Goal: Information Seeking & Learning: Learn about a topic

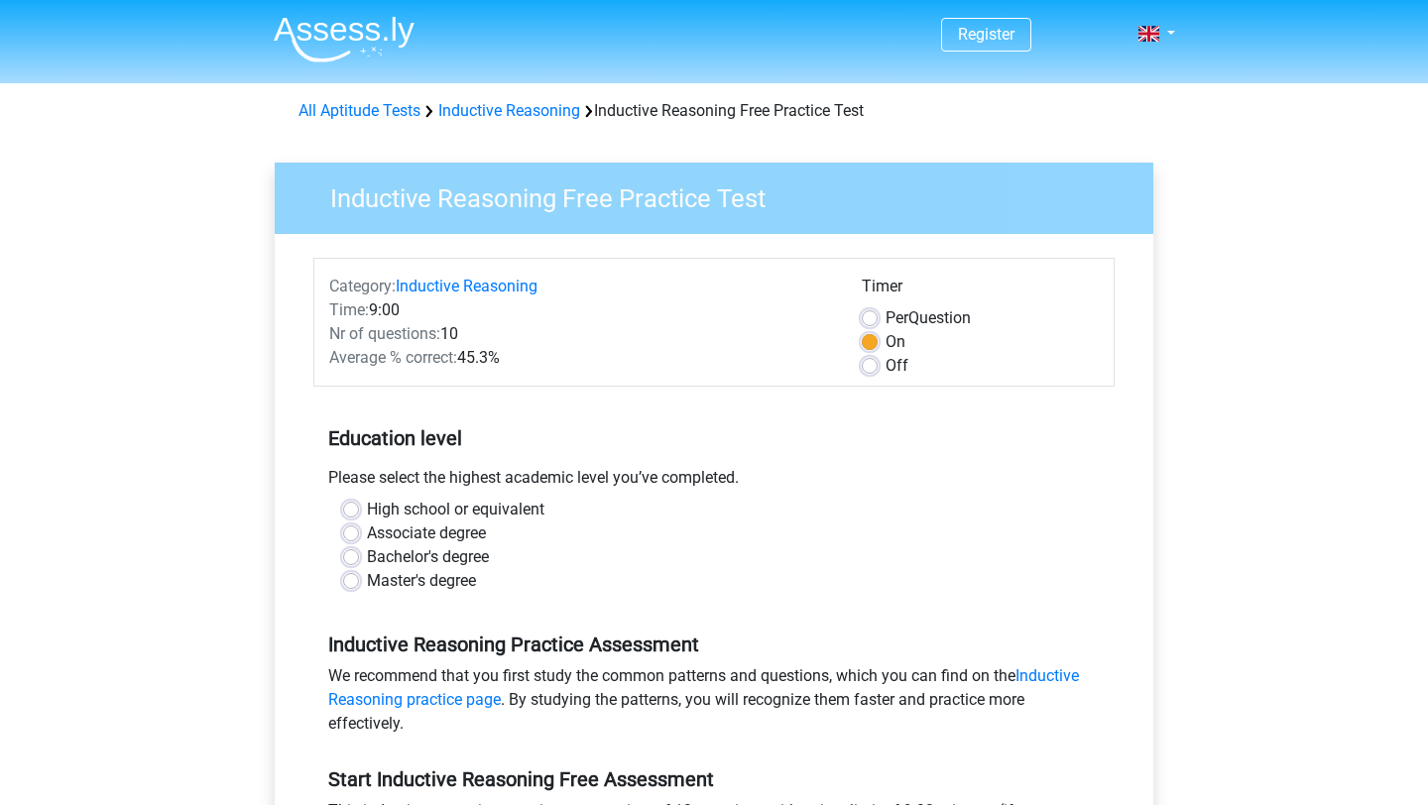
scroll to position [513, 0]
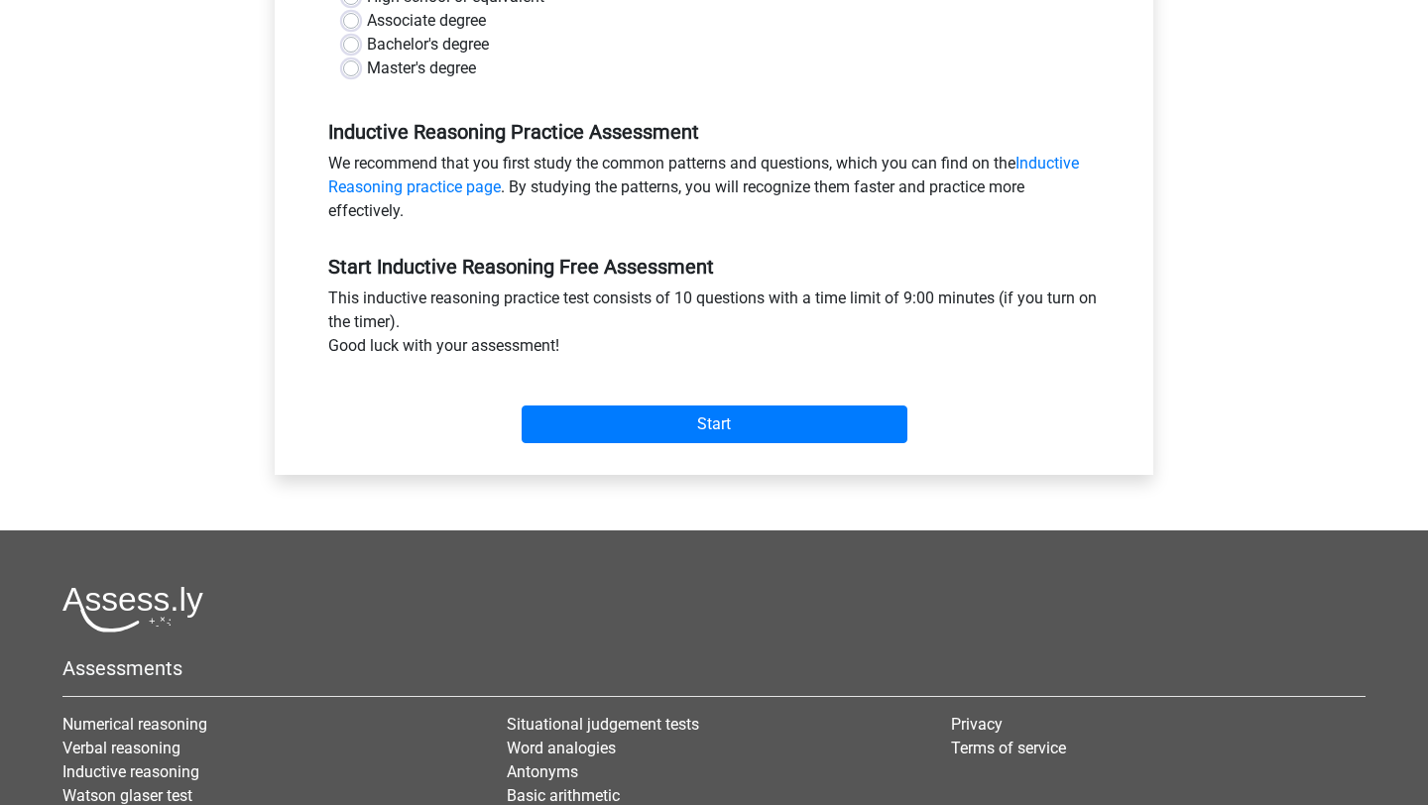
click at [805, 449] on div "Start" at bounding box center [714, 408] width 802 height 85
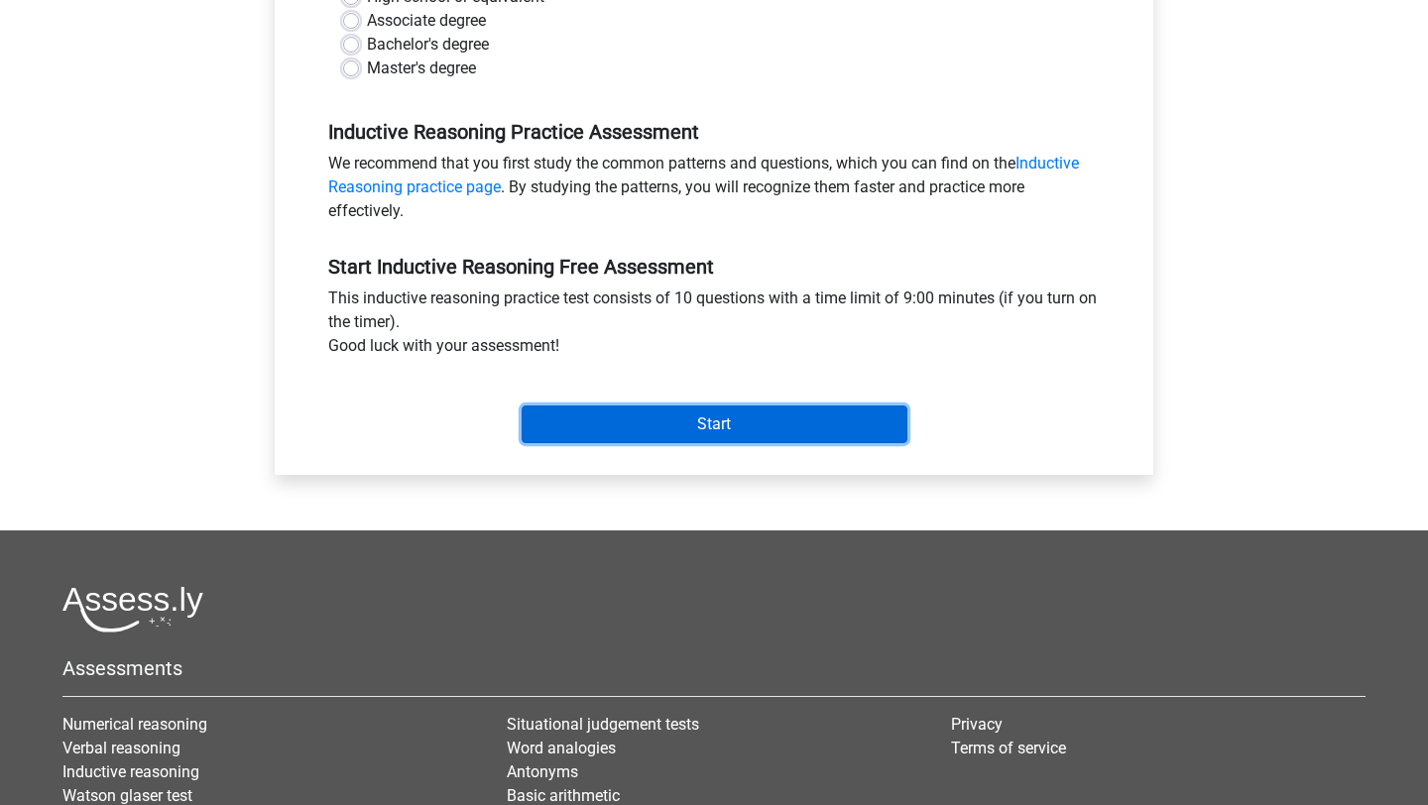
click at [805, 434] on input "Start" at bounding box center [715, 425] width 386 height 38
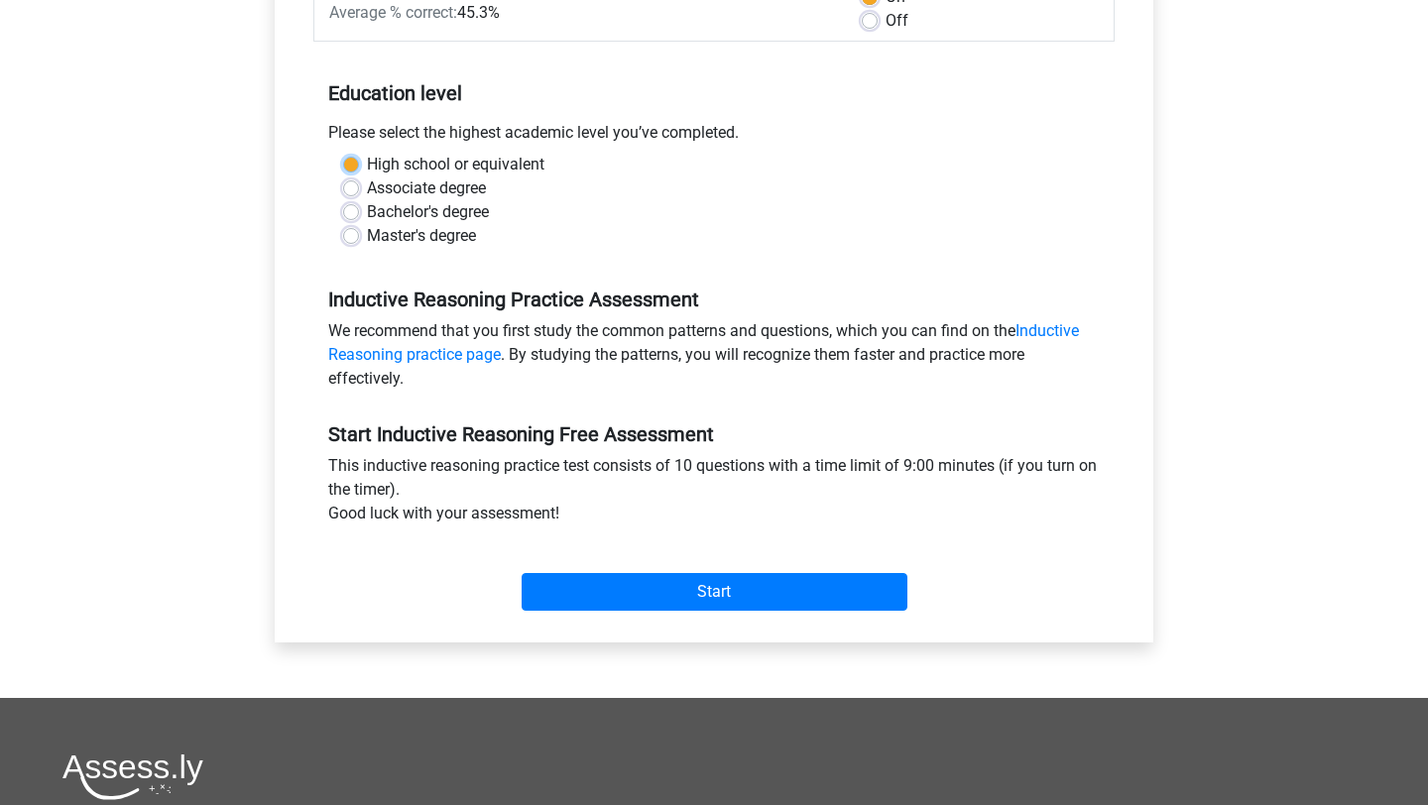
scroll to position [326, 0]
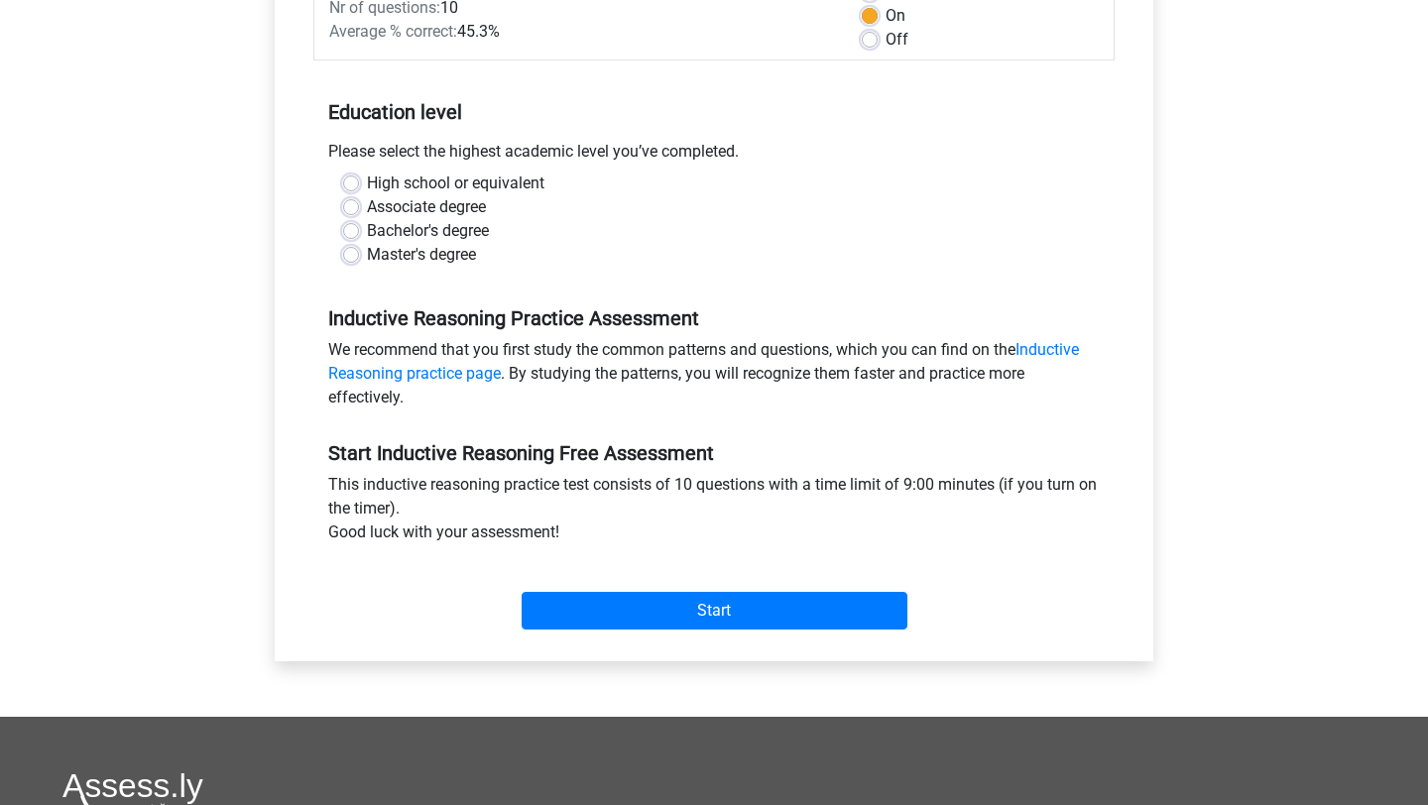
click at [459, 248] on label "Master's degree" at bounding box center [421, 255] width 109 height 24
click at [359, 248] on input "Master's degree" at bounding box center [351, 253] width 16 height 20
radio input "true"
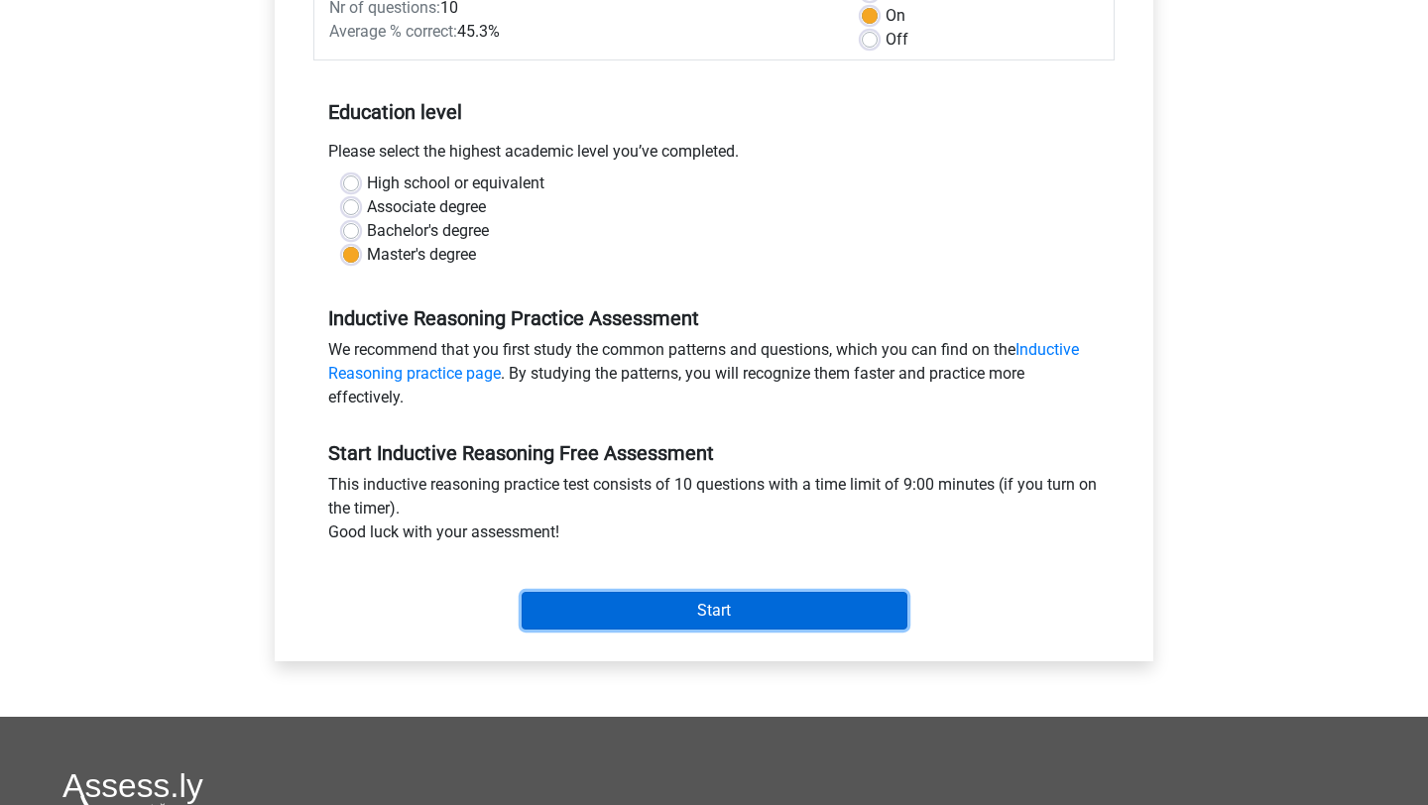
click at [681, 628] on input "Start" at bounding box center [715, 611] width 386 height 38
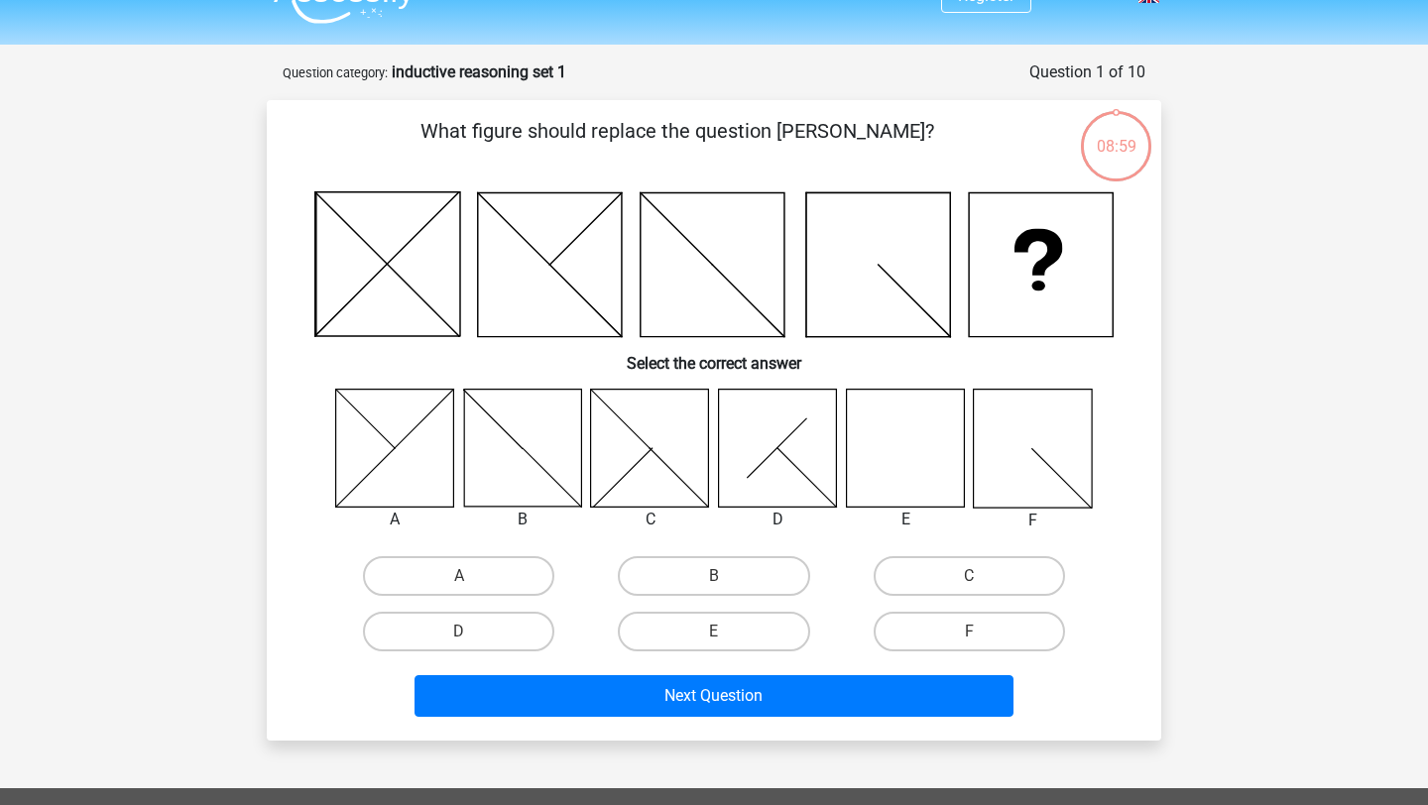
scroll to position [39, 0]
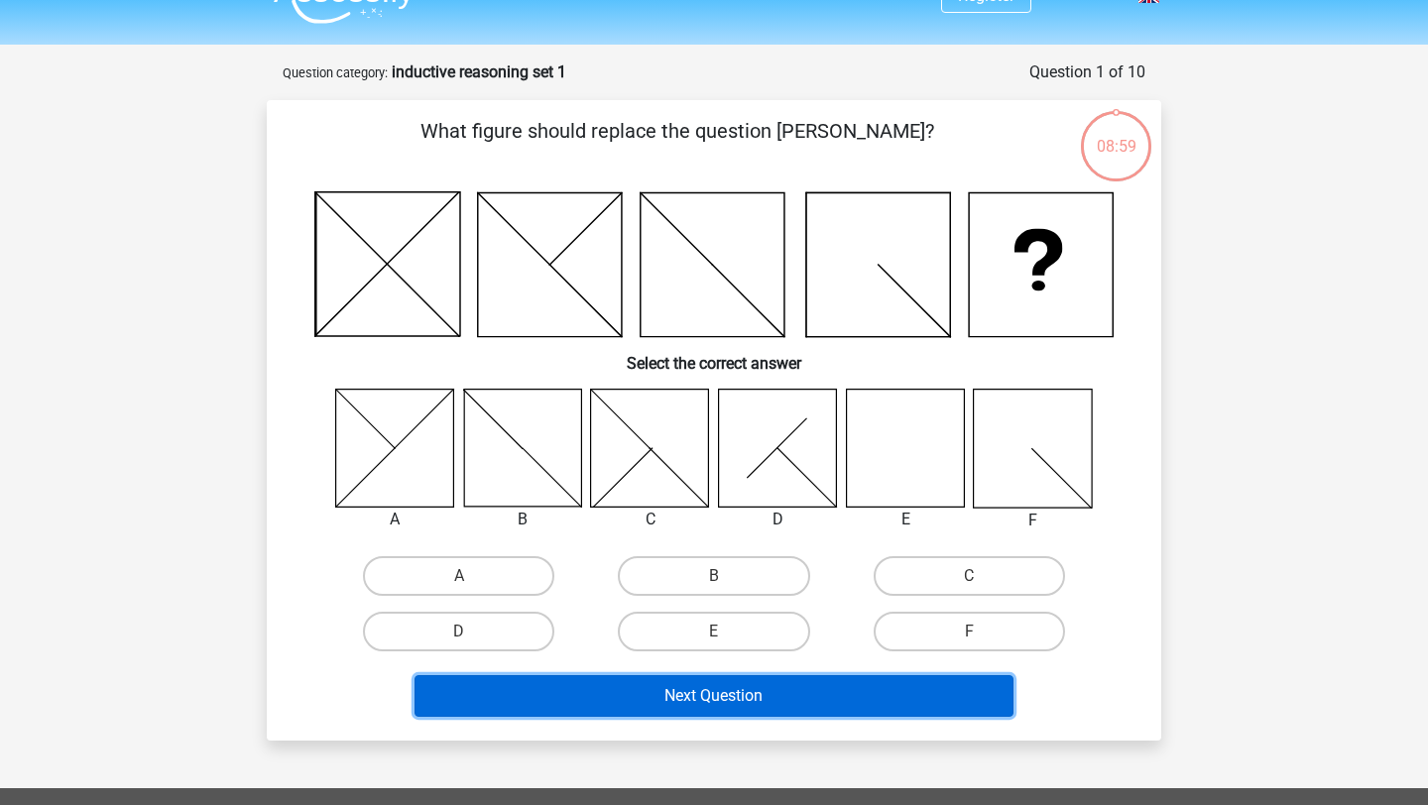
click at [767, 703] on button "Next Question" at bounding box center [715, 697] width 600 height 42
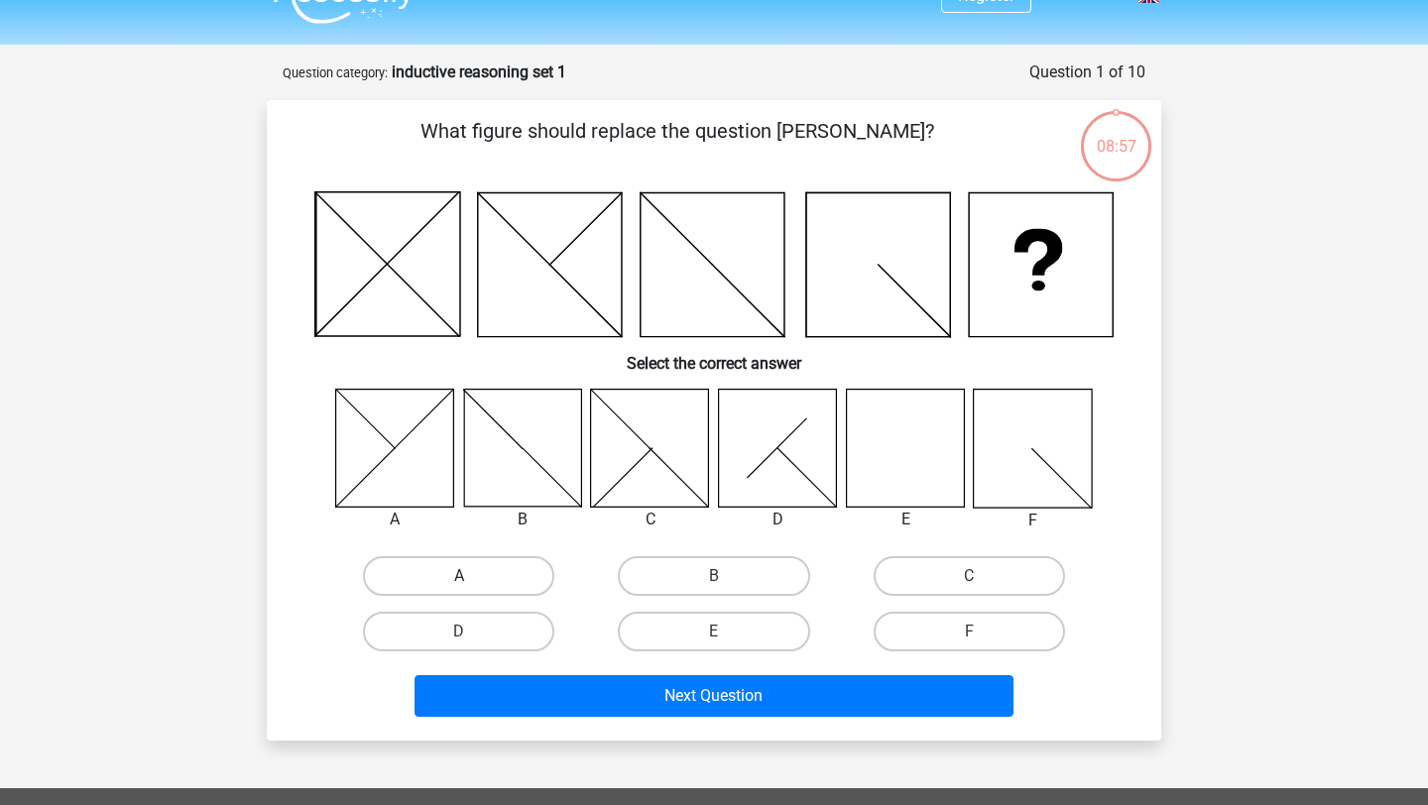
click at [534, 577] on label "A" at bounding box center [458, 577] width 191 height 40
click at [472, 577] on input "A" at bounding box center [465, 582] width 13 height 13
radio input "true"
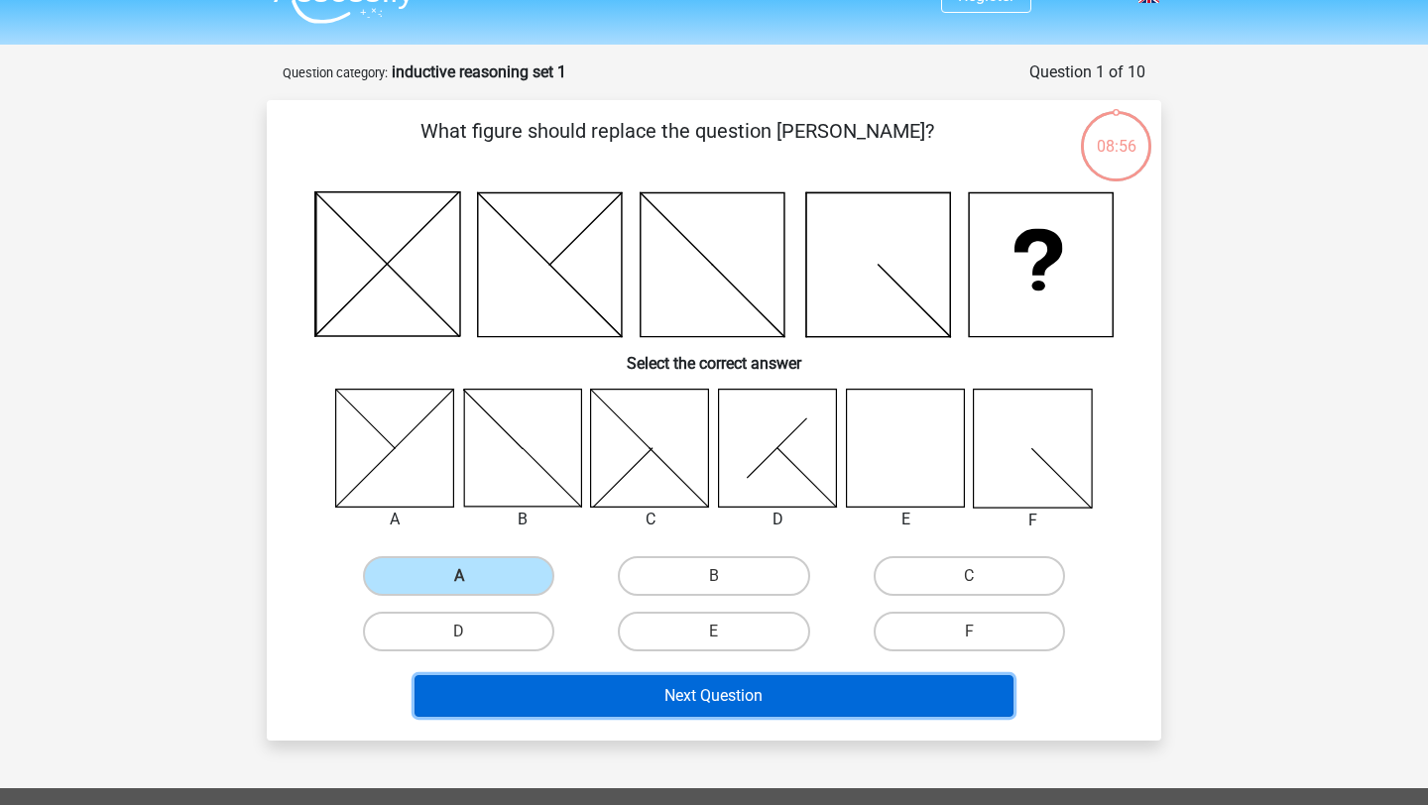
click at [614, 691] on button "Next Question" at bounding box center [715, 697] width 600 height 42
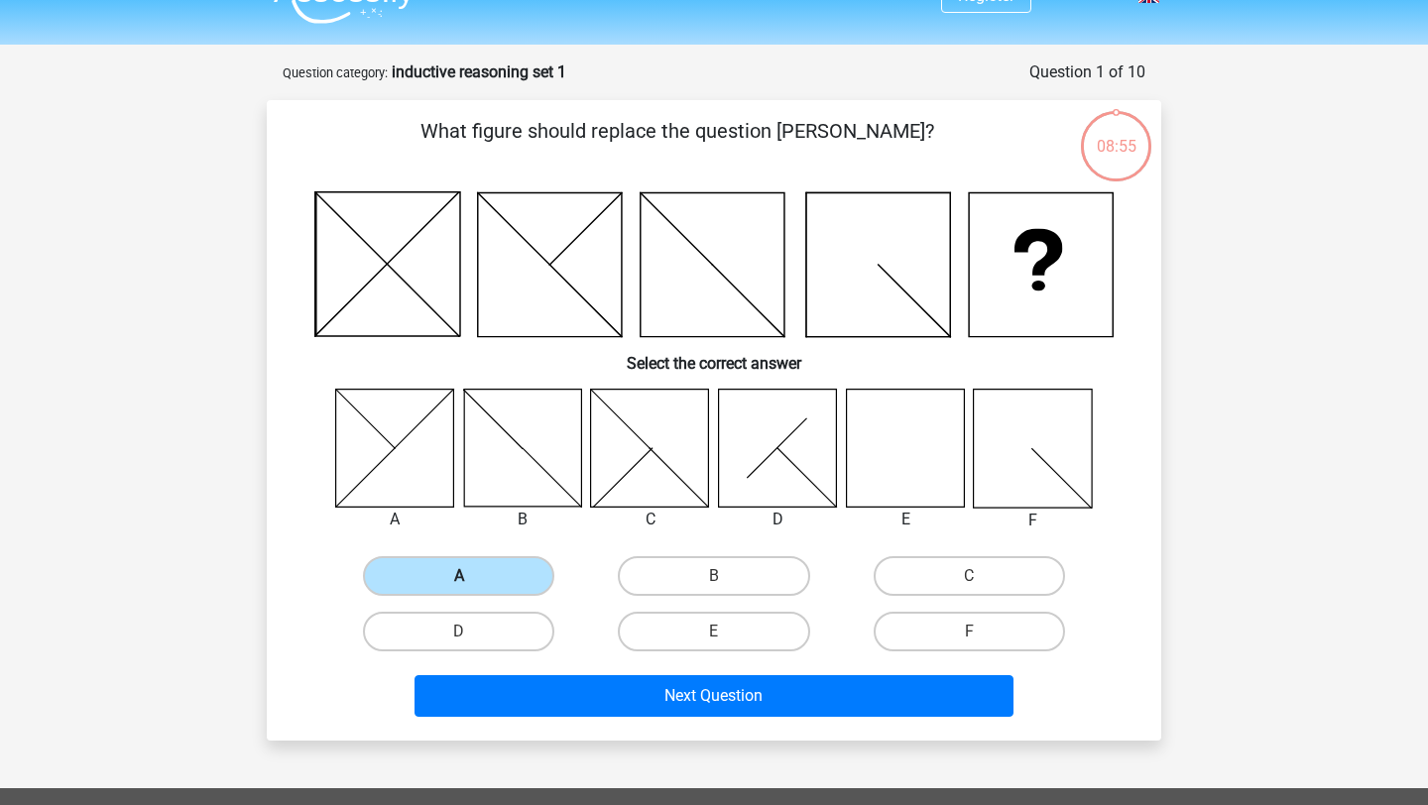
click at [517, 576] on label "A" at bounding box center [458, 577] width 191 height 40
click at [472, 576] on input "A" at bounding box center [465, 582] width 13 height 13
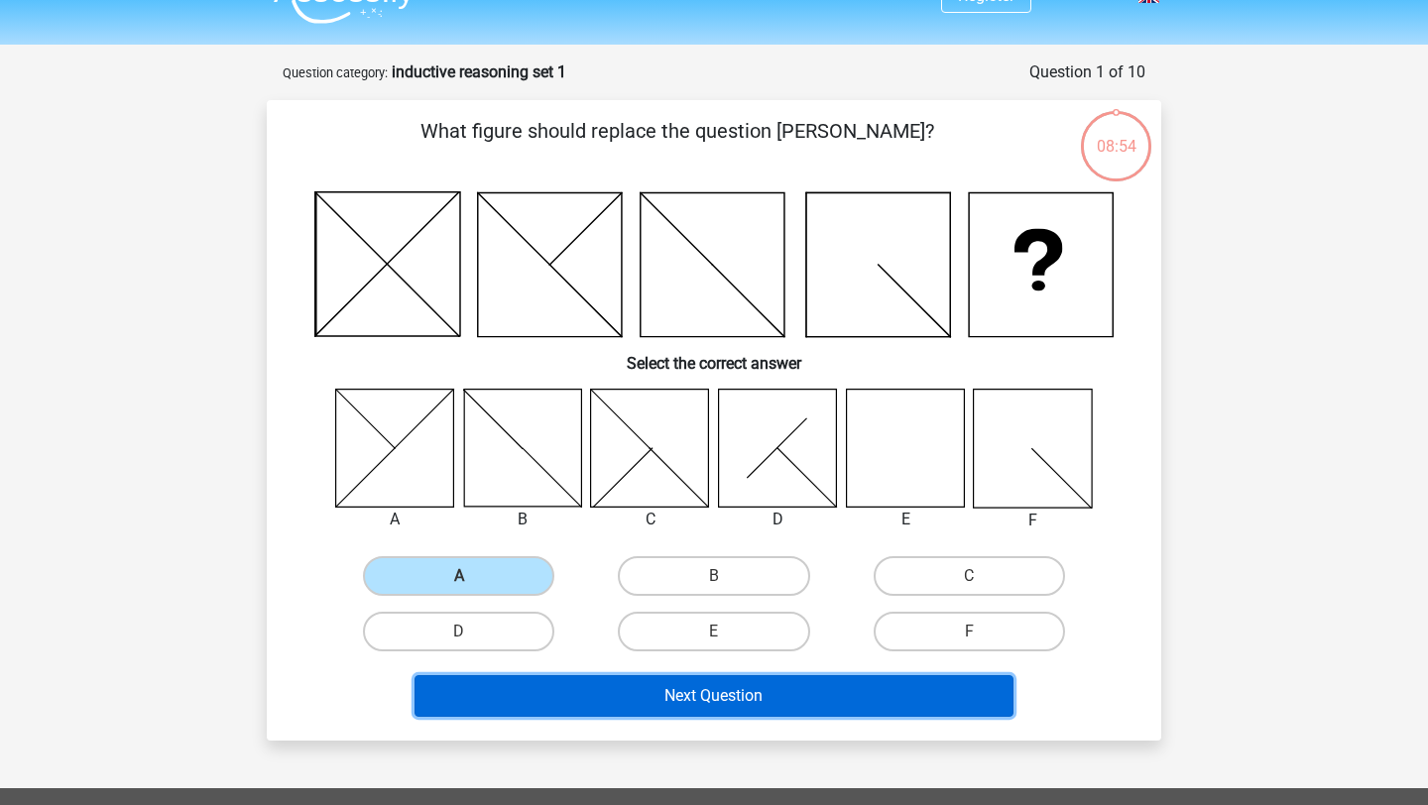
click at [555, 699] on button "Next Question" at bounding box center [715, 697] width 600 height 42
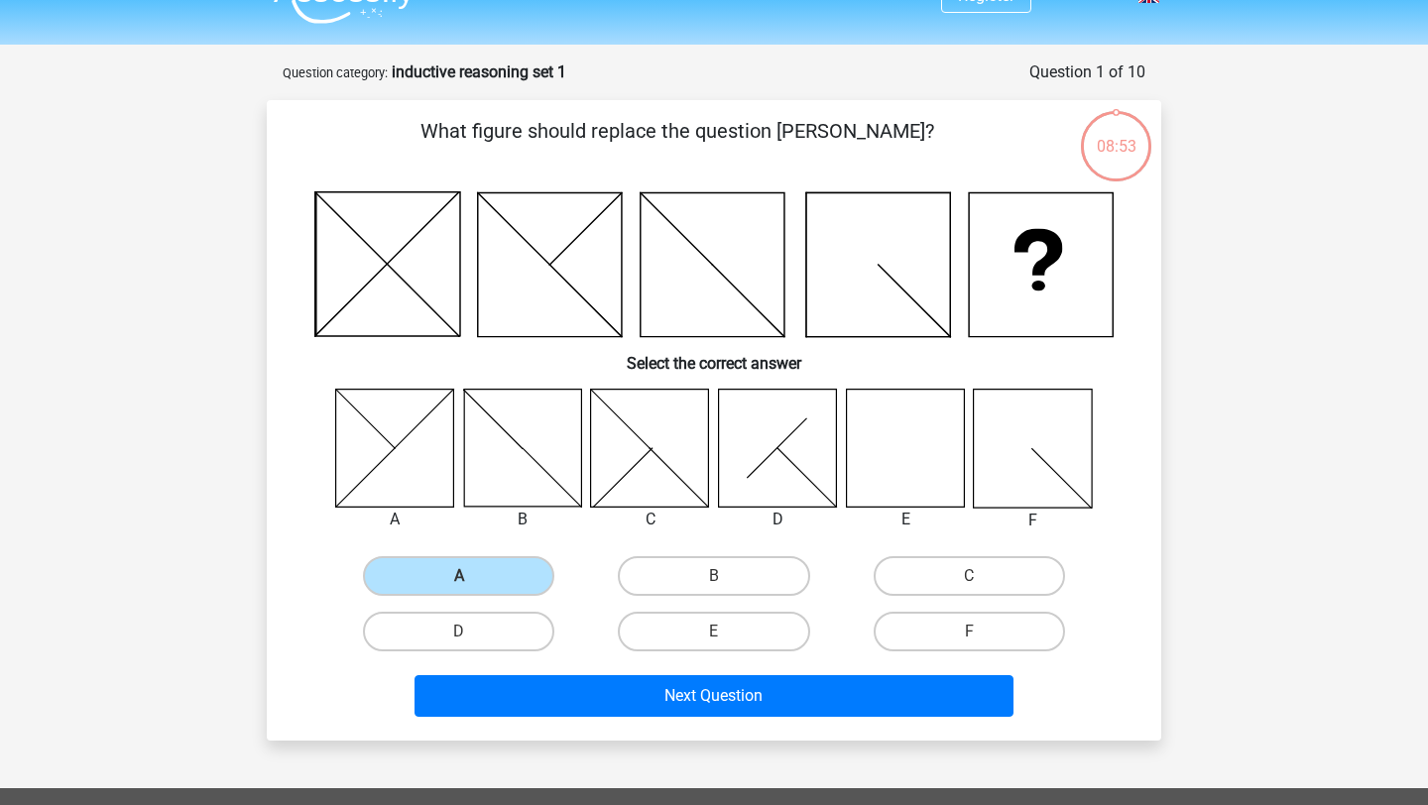
click at [516, 653] on div "D" at bounding box center [458, 632] width 255 height 56
click at [520, 644] on label "D" at bounding box center [458, 632] width 191 height 40
click at [472, 644] on input "D" at bounding box center [465, 638] width 13 height 13
radio input "true"
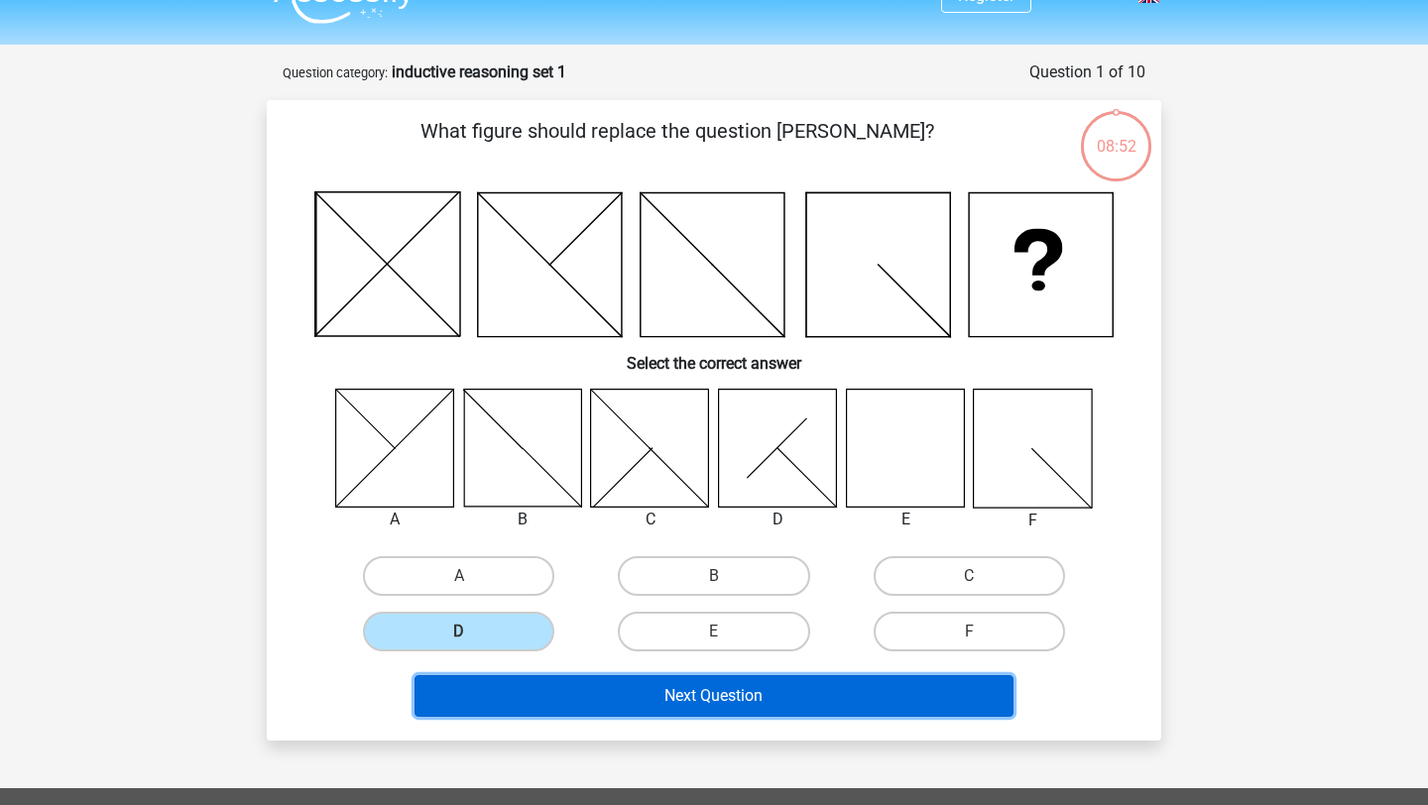
click at [537, 677] on button "Next Question" at bounding box center [715, 697] width 600 height 42
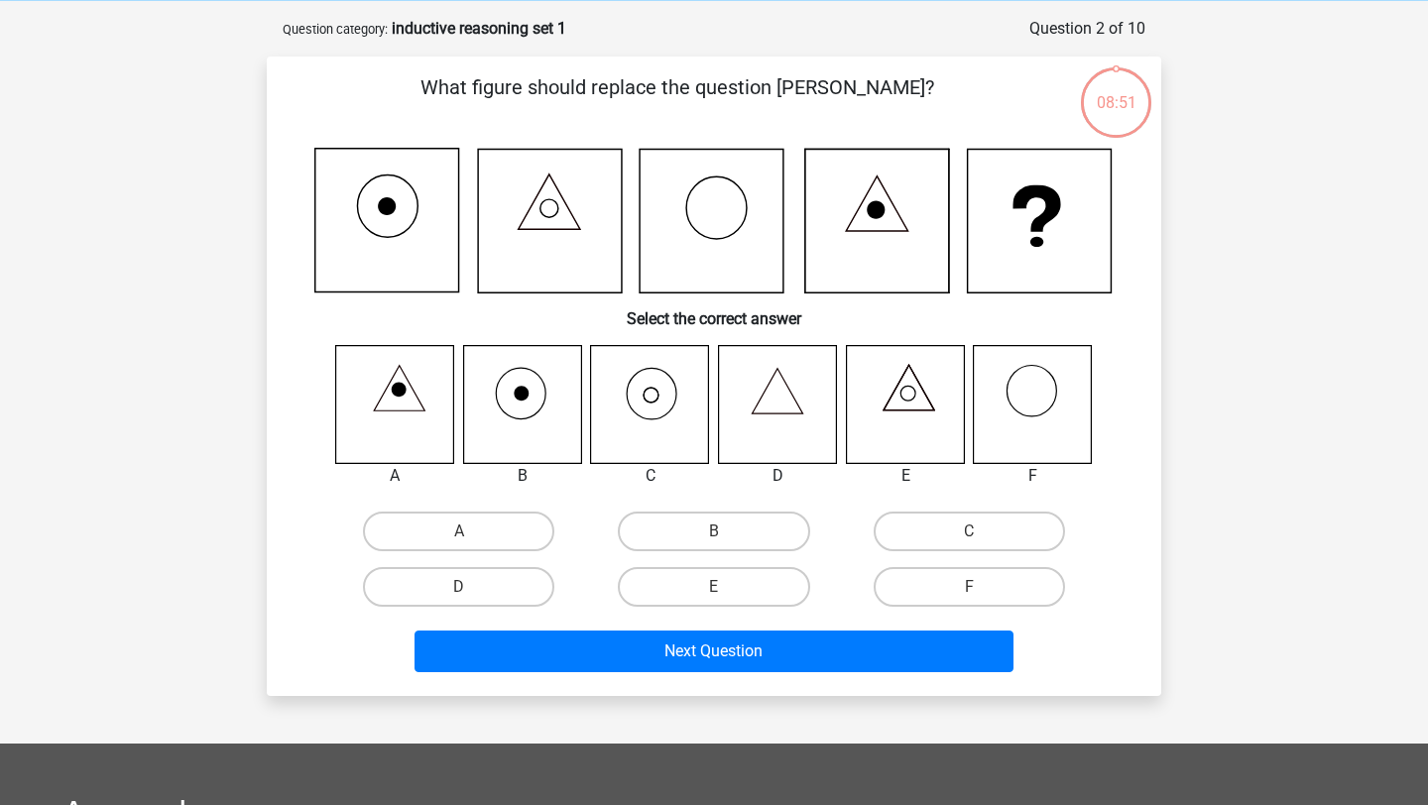
scroll to position [99, 0]
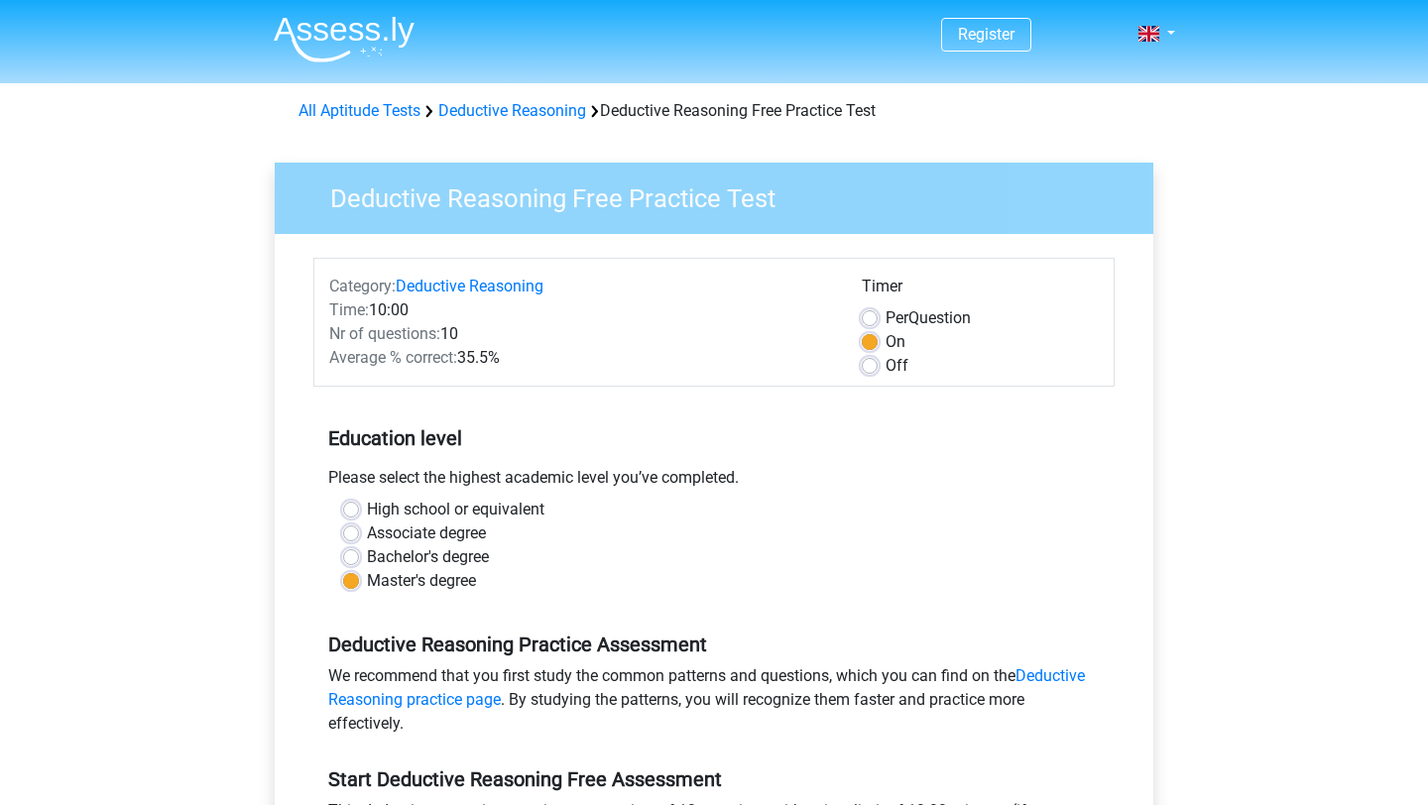
scroll to position [536, 0]
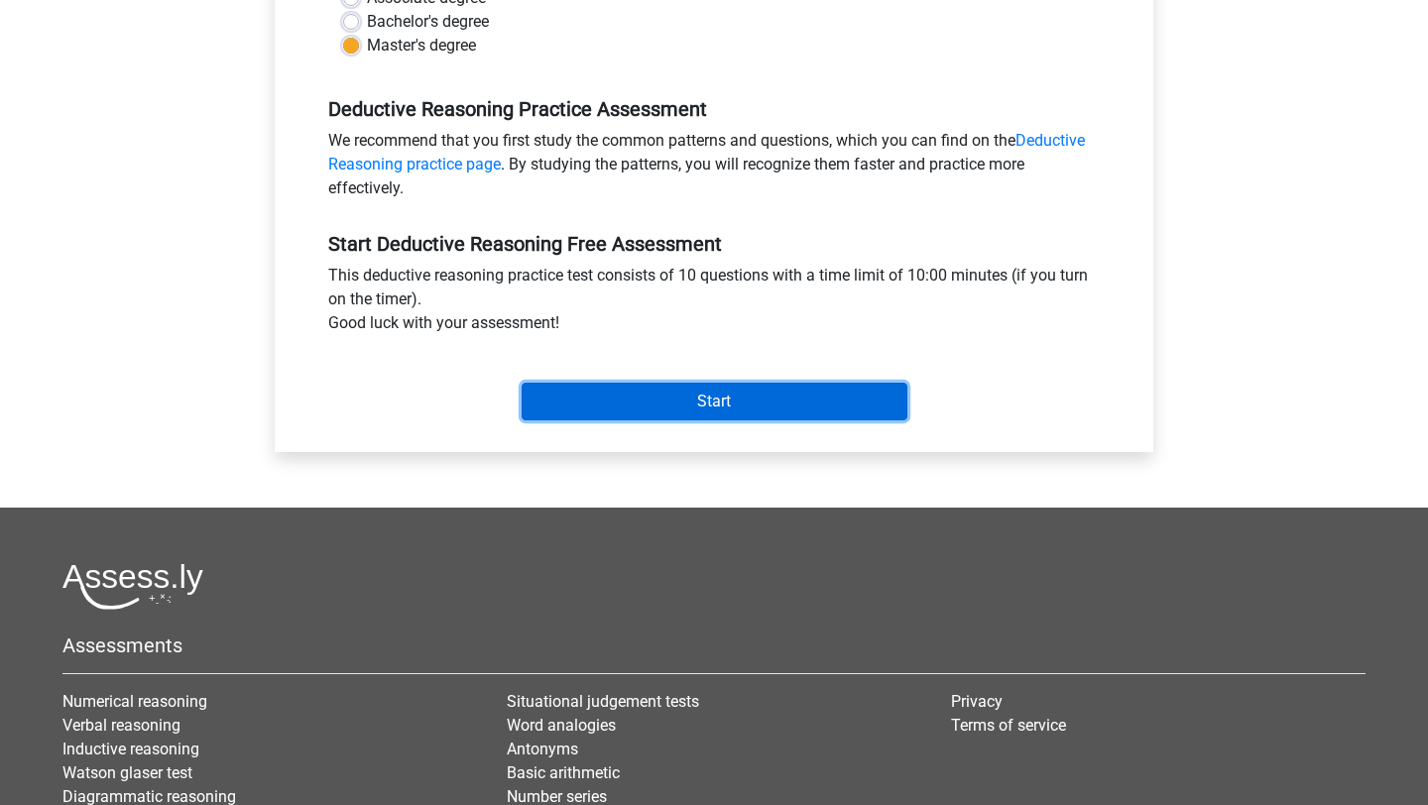
click at [771, 389] on input "Start" at bounding box center [715, 402] width 386 height 38
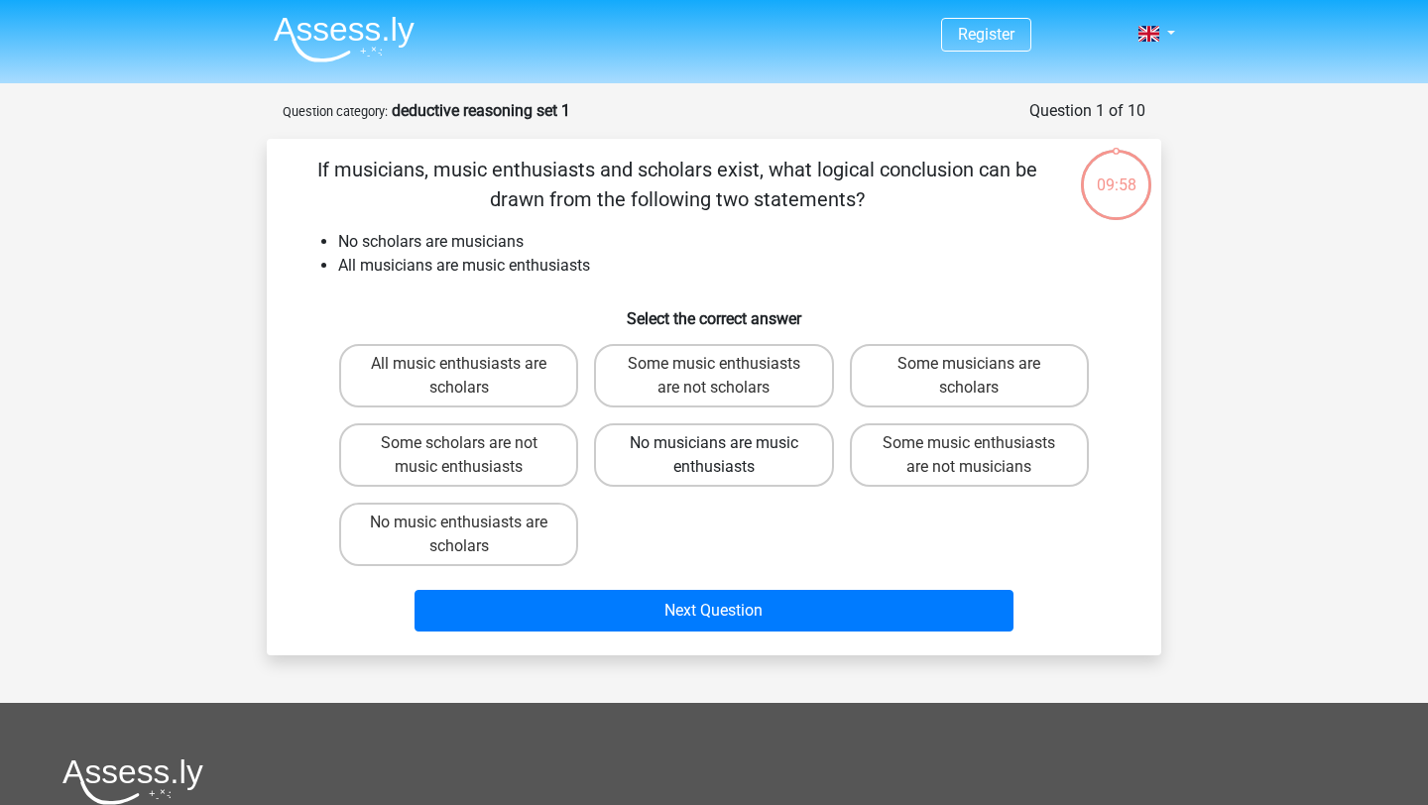
click at [770, 433] on label "No musicians are music enthusiasts" at bounding box center [713, 455] width 239 height 63
click at [727, 443] on input "No musicians are music enthusiasts" at bounding box center [720, 449] width 13 height 13
radio input "true"
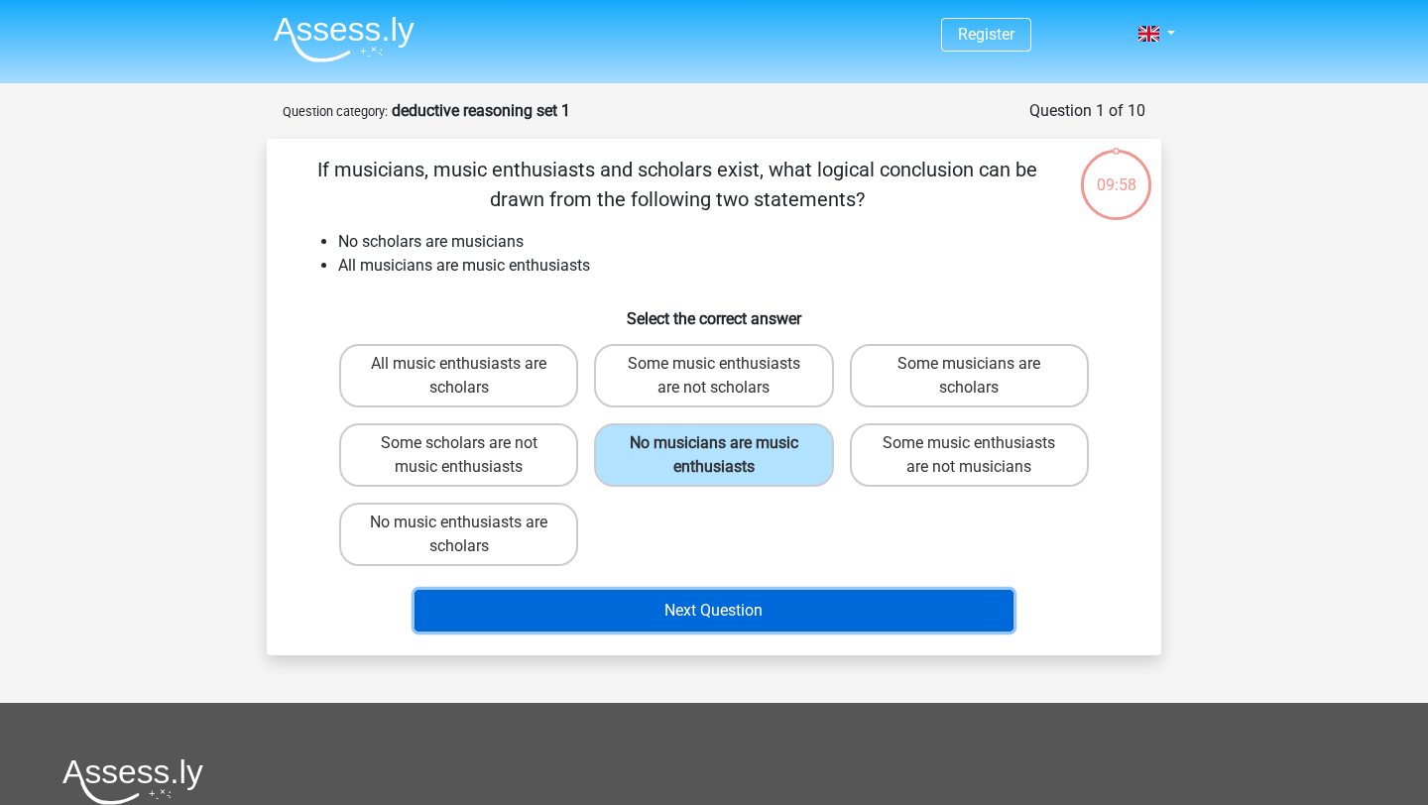
click at [744, 594] on button "Next Question" at bounding box center [715, 611] width 600 height 42
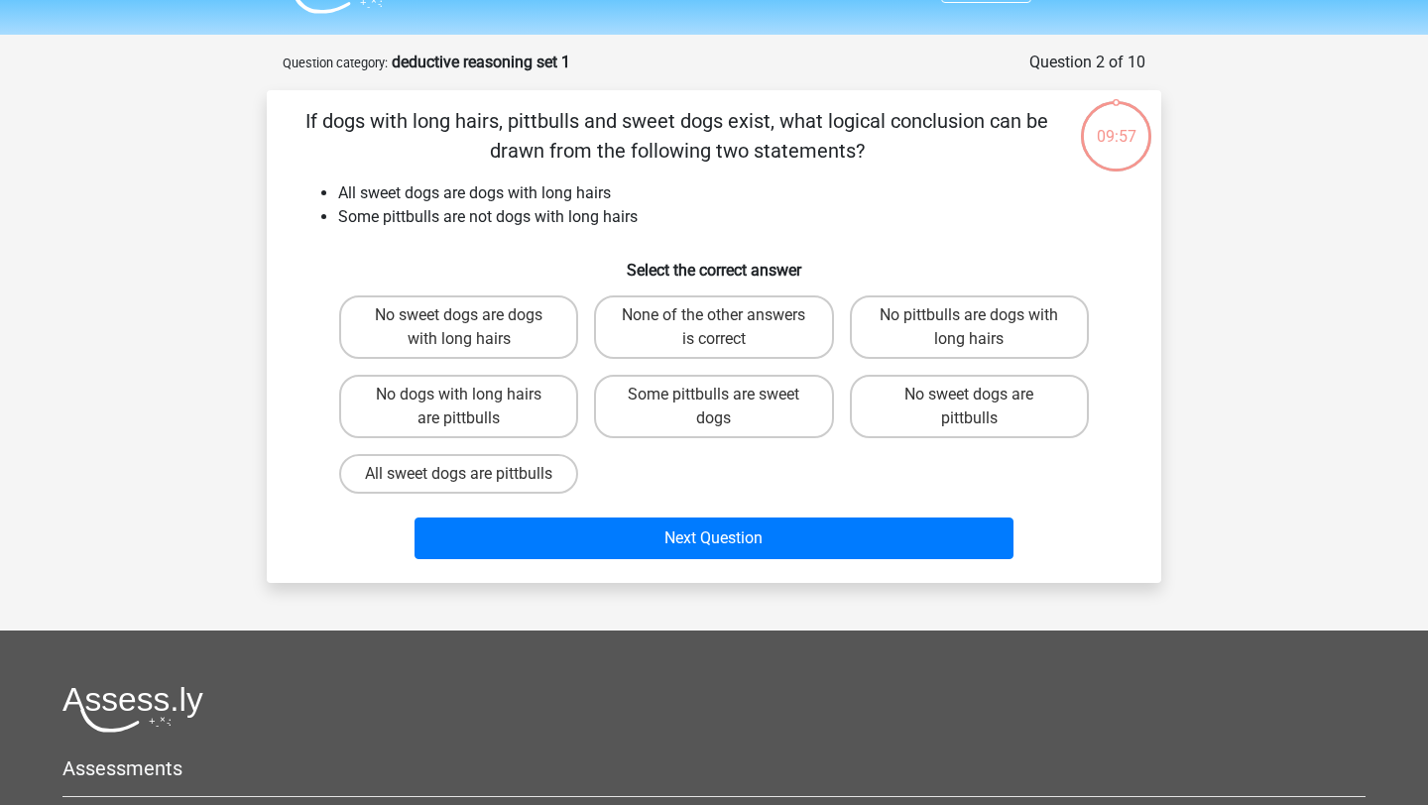
scroll to position [99, 0]
